Goal: Information Seeking & Learning: Find specific fact

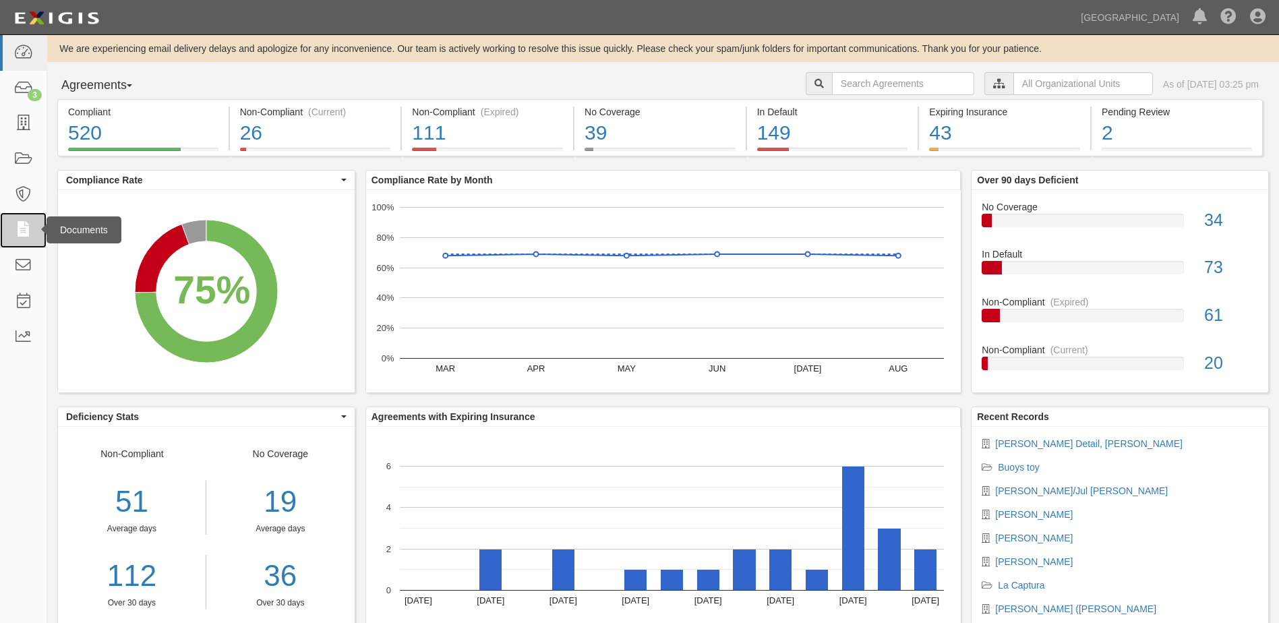
click at [23, 226] on icon at bounding box center [22, 230] width 19 height 16
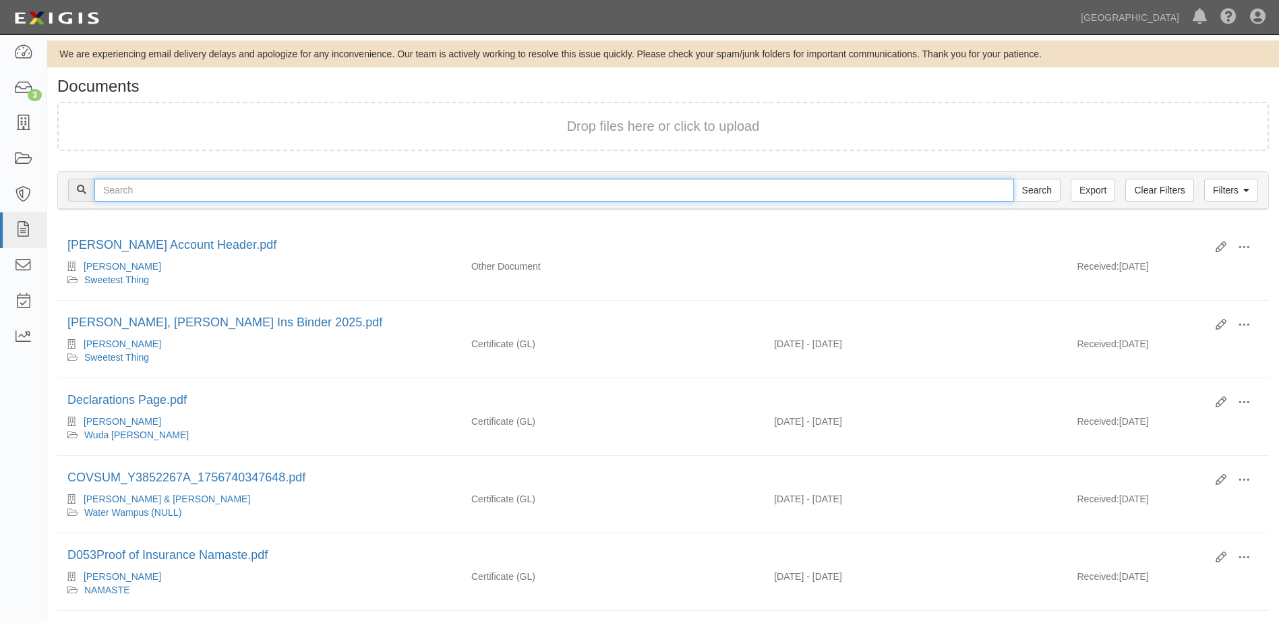
click at [154, 193] on input "text" at bounding box center [554, 190] width 920 height 23
type input "Lugliani"
click at [1013, 179] on input "Search" at bounding box center [1036, 190] width 47 height 23
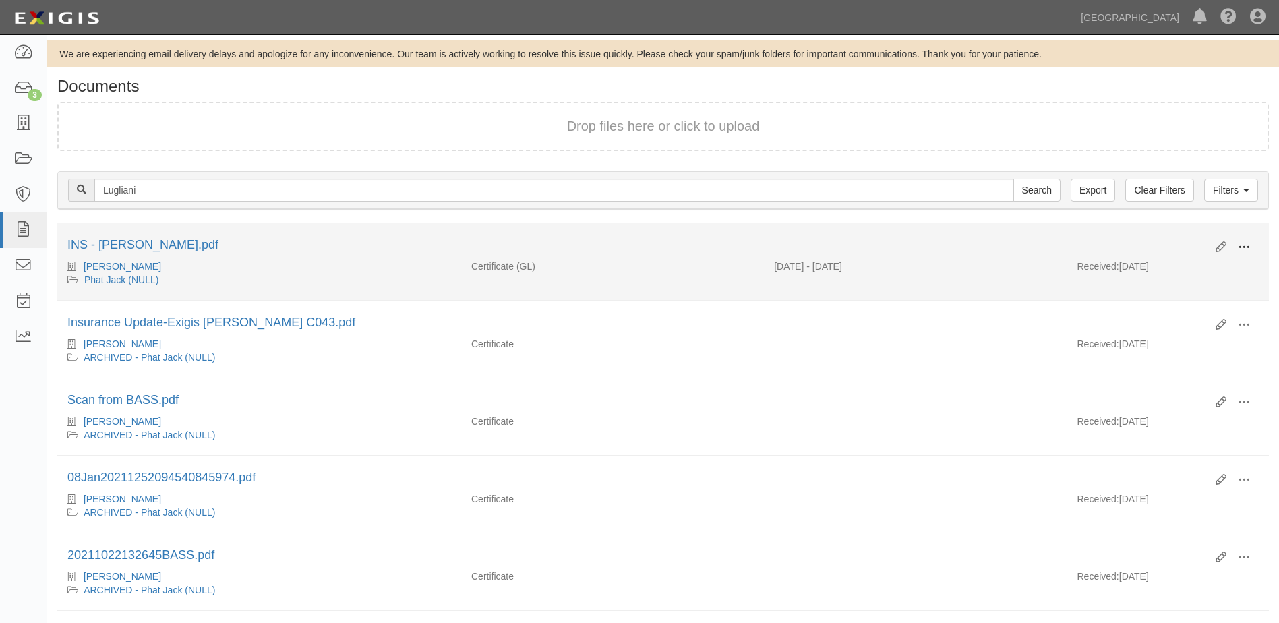
click at [1250, 248] on button at bounding box center [1244, 248] width 30 height 23
click at [1159, 295] on link "View details" at bounding box center [1178, 292] width 107 height 24
